Goal: Transaction & Acquisition: Purchase product/service

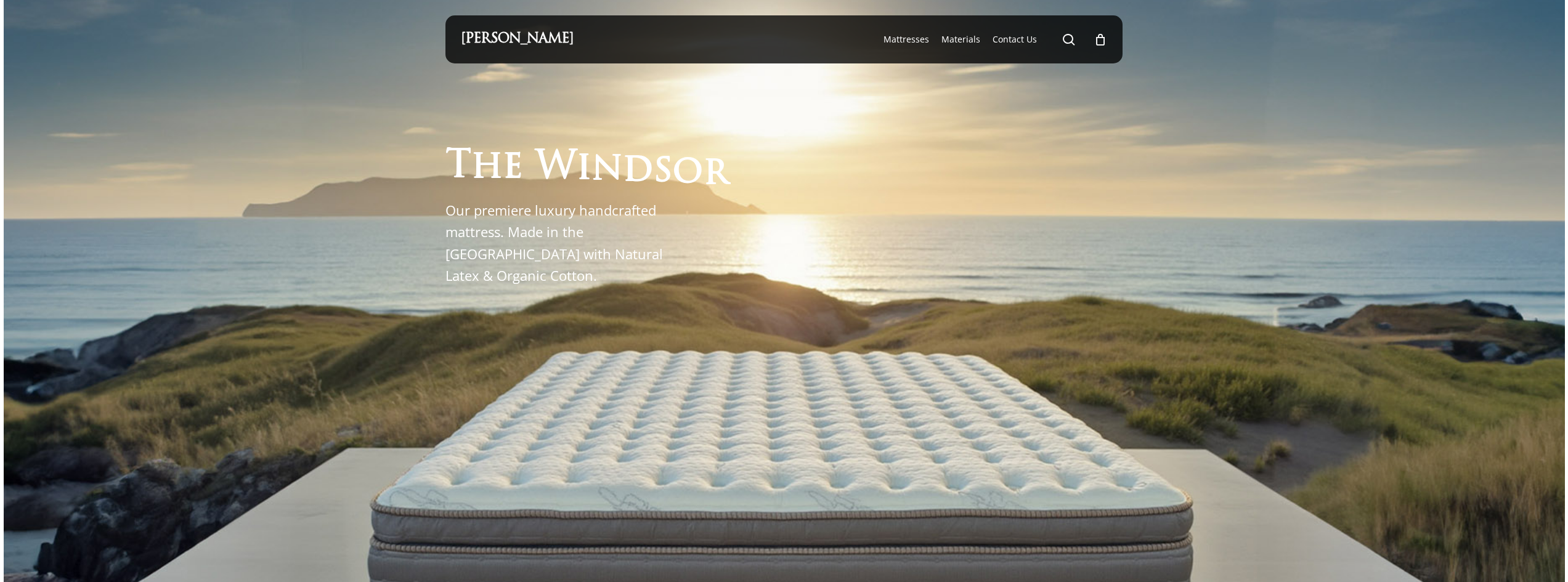
click at [536, 296] on div at bounding box center [784, 429] width 678 height 732
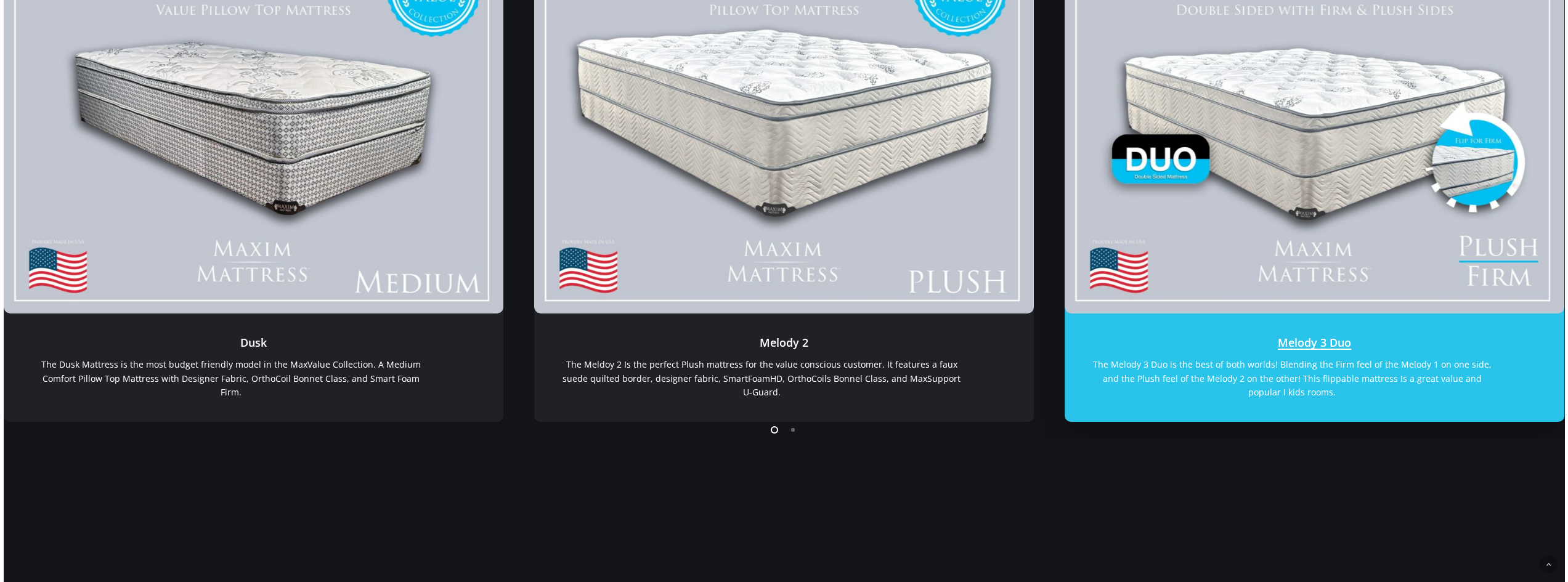
scroll to position [452, 0]
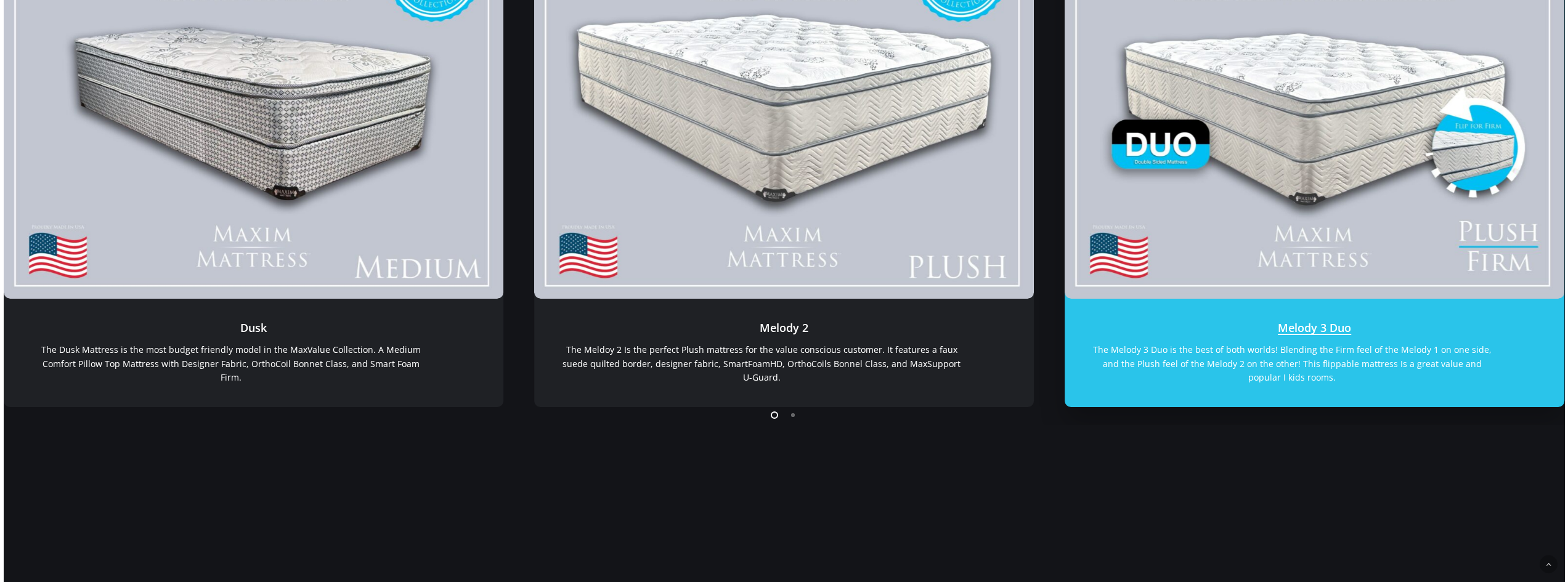
click at [1269, 305] on link "Melody 3 Duo" at bounding box center [1315, 353] width 500 height 108
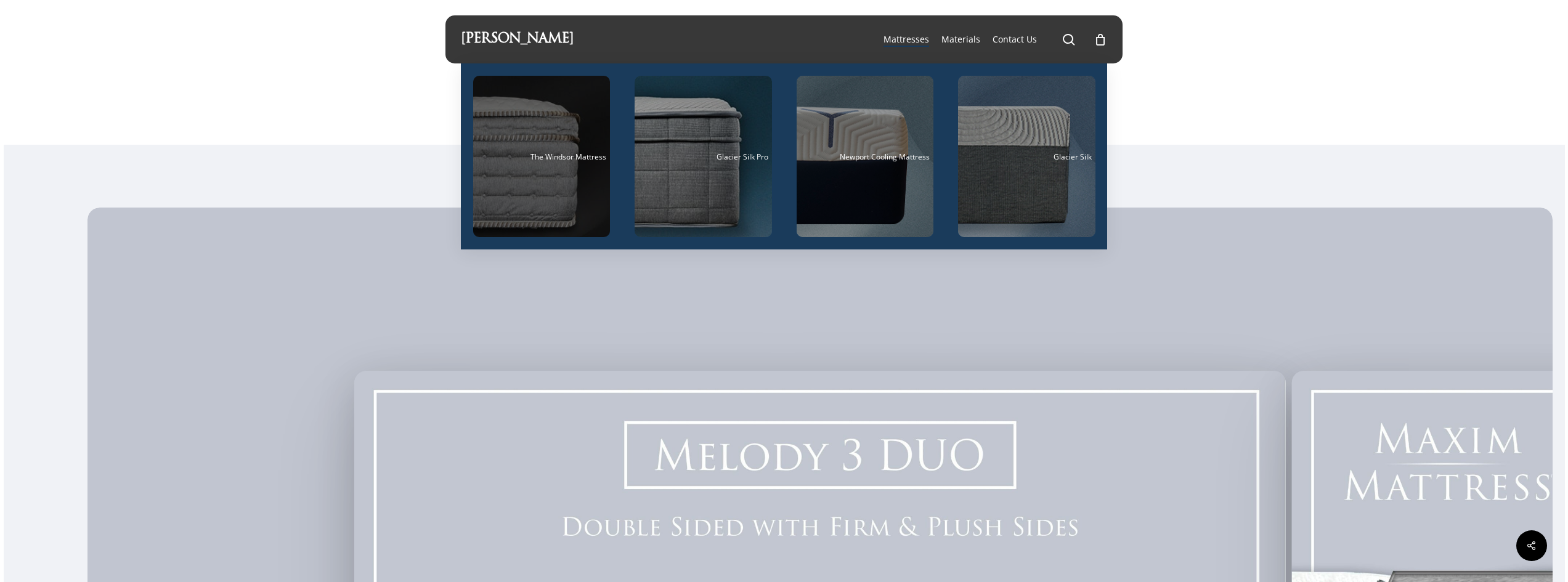
click at [543, 173] on div "Main Menu" at bounding box center [542, 156] width 137 height 162
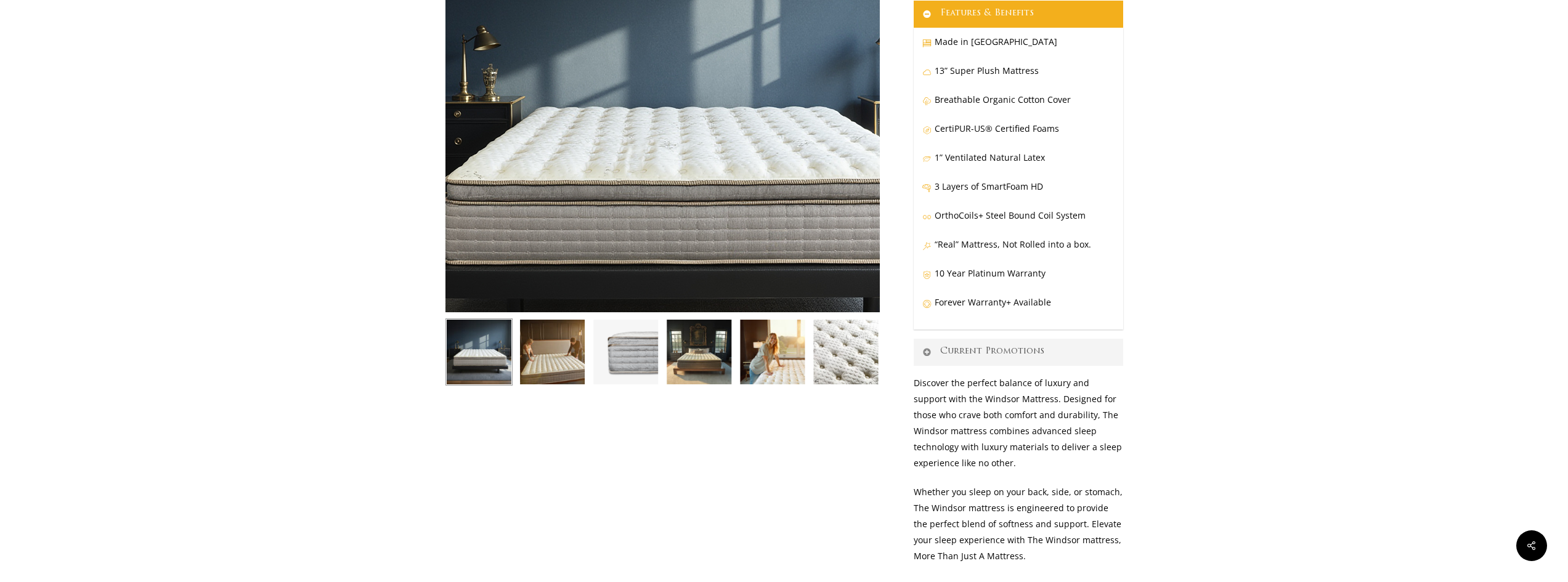
scroll to position [226, 0]
